Goal: Information Seeking & Learning: Learn about a topic

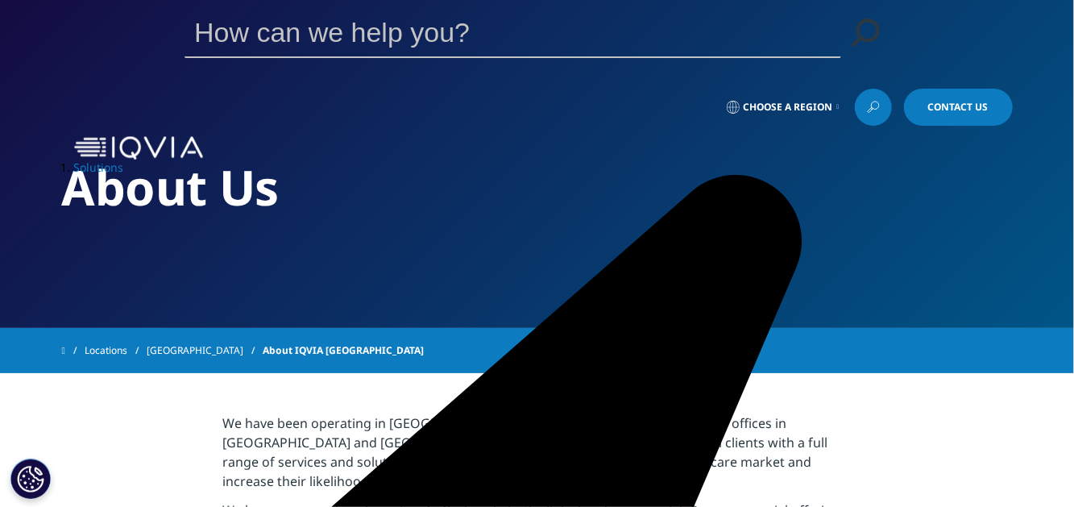
click at [831, 89] on link "Choose a Region" at bounding box center [782, 107] width 119 height 37
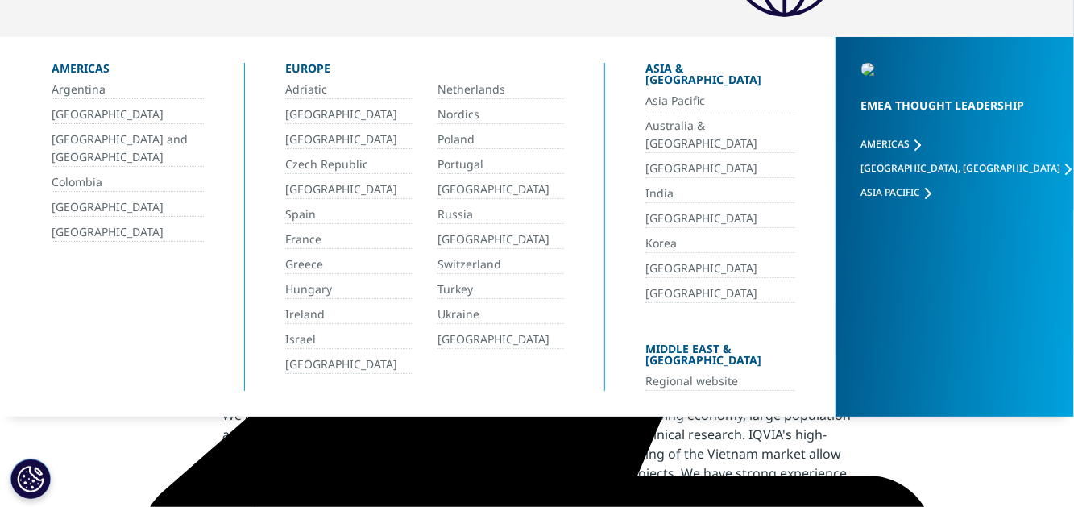
scroll to position [161, 0]
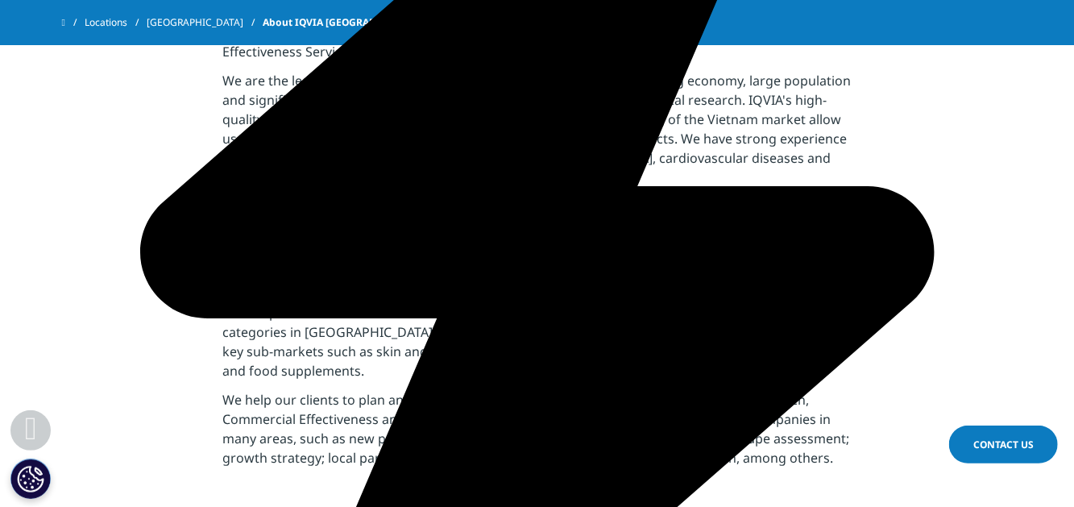
scroll to position [483, 0]
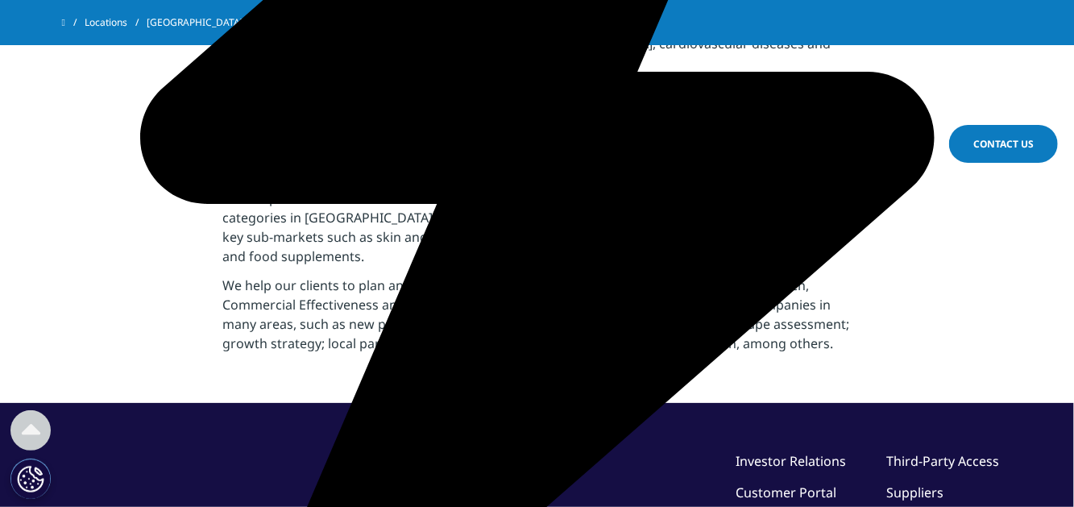
scroll to position [520, 0]
